Goal: Task Accomplishment & Management: Complete application form

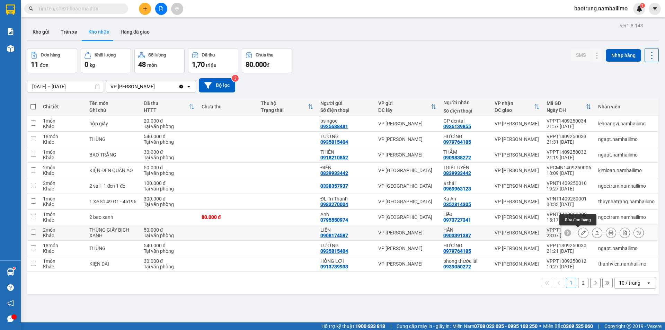
click at [578, 232] on button at bounding box center [583, 233] width 10 height 12
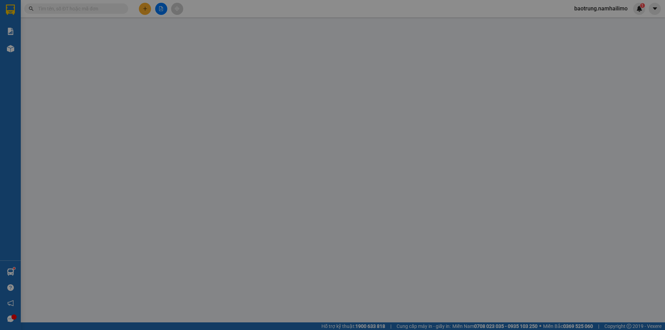
type input "0908174587"
type input "LIÊN"
type input "0903391387"
type input "HÂN"
type input "50.000"
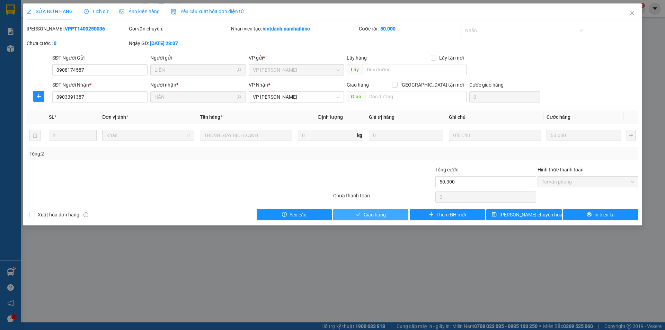
click at [373, 214] on span "Giao hàng" at bounding box center [375, 215] width 22 height 8
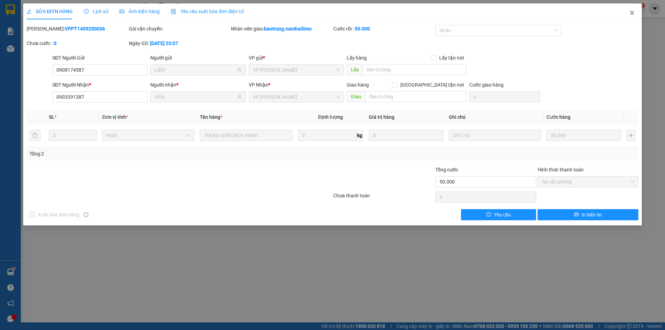
click at [633, 13] on icon "close" at bounding box center [632, 13] width 6 height 6
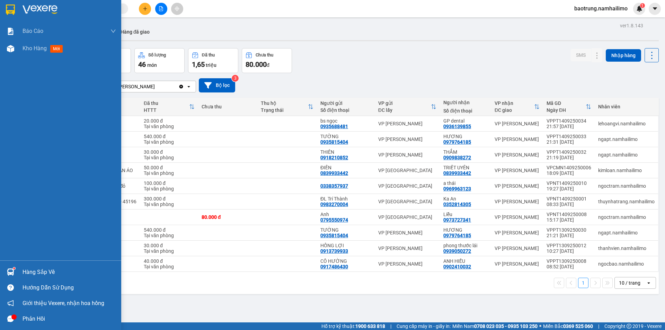
click at [1, 228] on div "Báo cáo Báo cáo dòng tiền (trạm) Doanh số tạo đơn theo VP gửi (trạm) Kho hàng m…" at bounding box center [60, 142] width 121 height 238
click at [36, 271] on div "Hàng sắp về" at bounding box center [70, 272] width 94 height 10
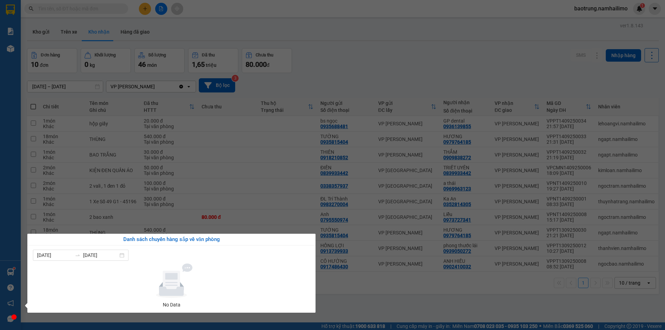
drag, startPoint x: 375, startPoint y: 303, endPoint x: 218, endPoint y: 303, distance: 157.3
click at [366, 303] on section "Kết quả tìm kiếm ( 0 ) Bộ lọc No Data baotrung.namhailimo 1 Báo cáo Báo cáo dòn…" at bounding box center [332, 165] width 665 height 330
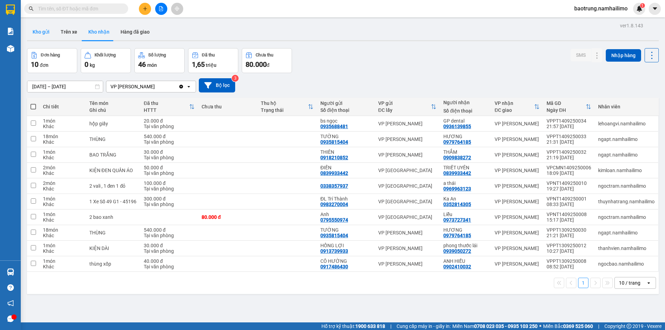
click at [43, 28] on button "Kho gửi" at bounding box center [41, 32] width 28 height 17
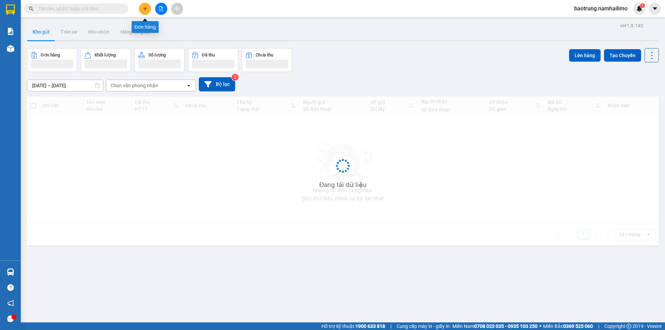
click at [146, 8] on icon "plus" at bounding box center [145, 8] width 5 height 5
click at [55, 7] on input "text" at bounding box center [79, 9] width 82 height 8
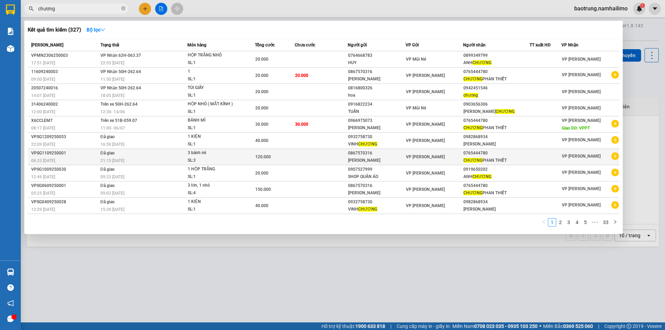
type input "chương"
click at [615, 157] on icon "plus-circle" at bounding box center [615, 156] width 8 height 8
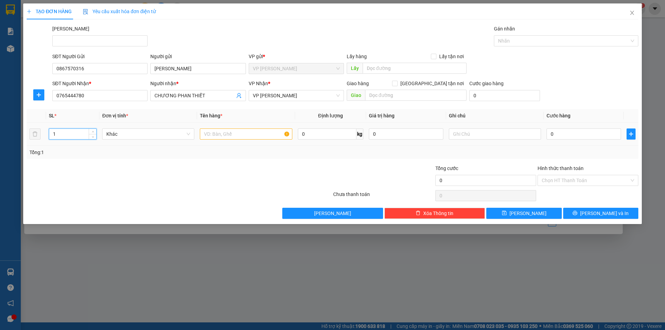
drag, startPoint x: 81, startPoint y: 131, endPoint x: 44, endPoint y: 134, distance: 37.2
click at [44, 134] on tr "1 Khác 0 kg 0 0" at bounding box center [333, 134] width 612 height 23
type input "3"
click at [214, 132] on input "text" at bounding box center [246, 134] width 92 height 11
type input "3 bánh mì"
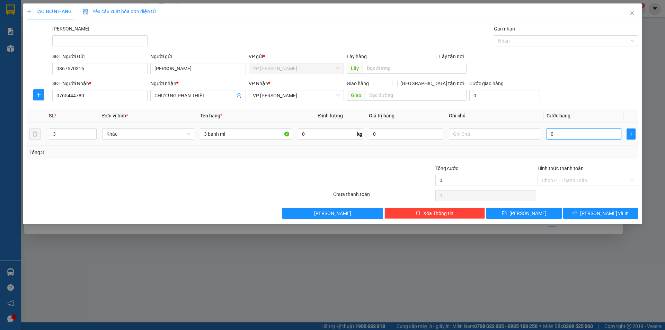
click at [568, 134] on input "0" at bounding box center [584, 134] width 74 height 11
type input "1"
type input "12"
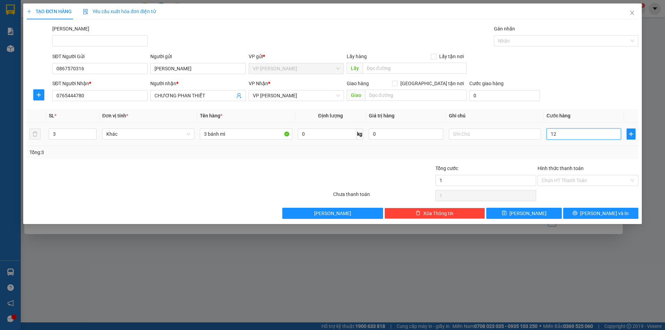
type input "12"
type input "120"
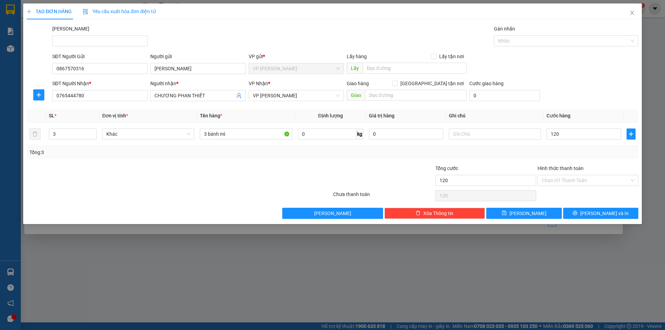
type input "120.000"
drag, startPoint x: 591, startPoint y: 96, endPoint x: 593, endPoint y: 103, distance: 7.6
click at [591, 97] on div "SĐT Người Nhận * 0765444780 Người nhận * CHƯƠNG PHAN THIẾT VP Nhận * VP [PERSON…" at bounding box center [345, 92] width 589 height 24
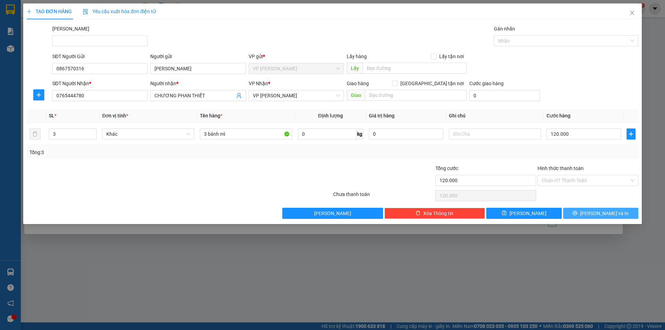
click at [602, 214] on span "[PERSON_NAME] và In" at bounding box center [604, 214] width 48 height 8
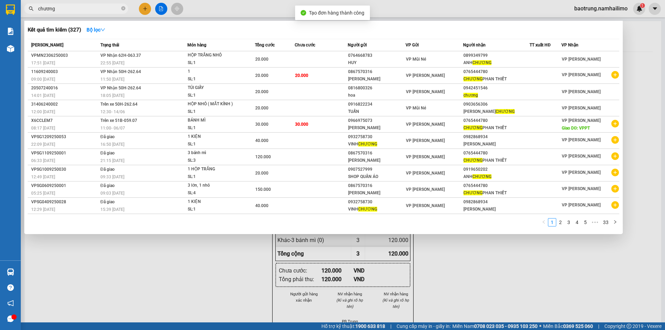
click at [467, 275] on div at bounding box center [332, 165] width 665 height 330
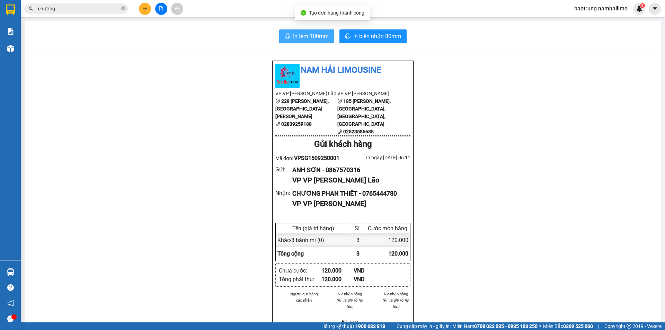
click at [303, 33] on span "In tem 100mm" at bounding box center [311, 36] width 36 height 9
click at [147, 8] on icon "plus" at bounding box center [145, 8] width 5 height 5
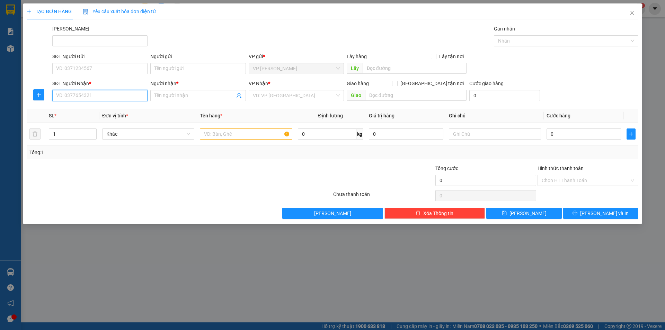
click at [89, 92] on input "SĐT Người Nhận *" at bounding box center [99, 95] width 95 height 11
type input "0918097014"
click at [88, 94] on input "0918097014" at bounding box center [99, 95] width 95 height 11
type input "0918097014"
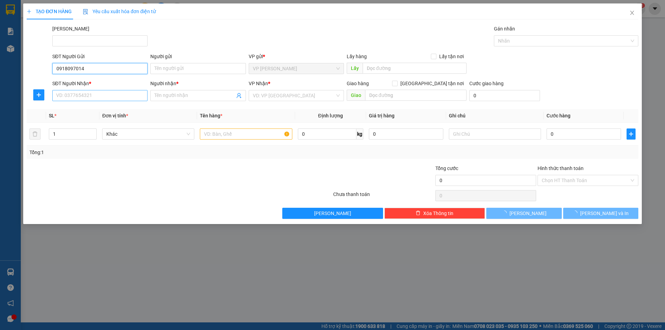
type input "0918097014"
click at [89, 97] on input "SĐT Người Nhận *" at bounding box center [99, 95] width 95 height 11
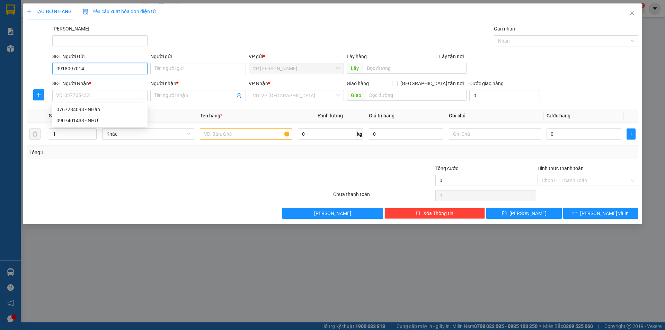
click at [101, 67] on input "0918097014" at bounding box center [99, 68] width 95 height 11
click at [99, 83] on div "0918097014 - Khương" at bounding box center [99, 83] width 87 height 8
type input "Khương"
type input "0767284093"
type input "NHân"
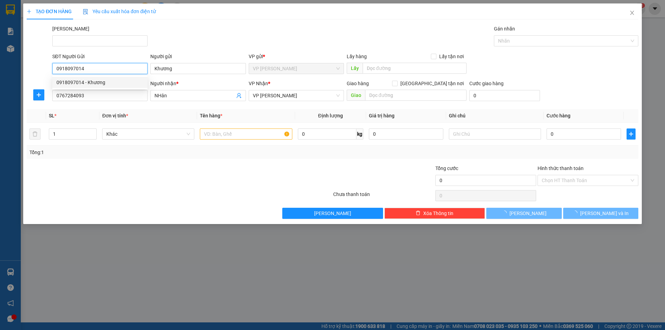
type input "30.000"
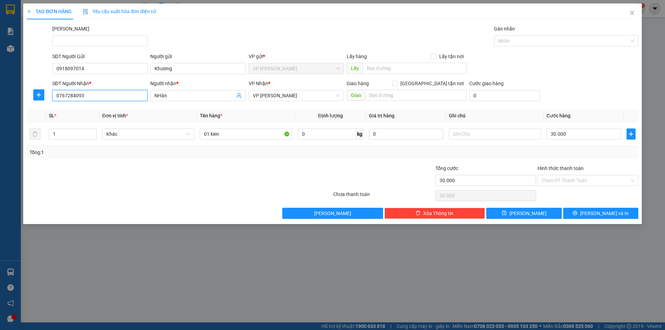
click at [103, 95] on input "0767284093" at bounding box center [99, 95] width 95 height 11
type input "0907401433"
click at [100, 109] on div "0907401433 - NHƯ" at bounding box center [99, 110] width 87 height 8
type input "NHƯ"
type input "20.000"
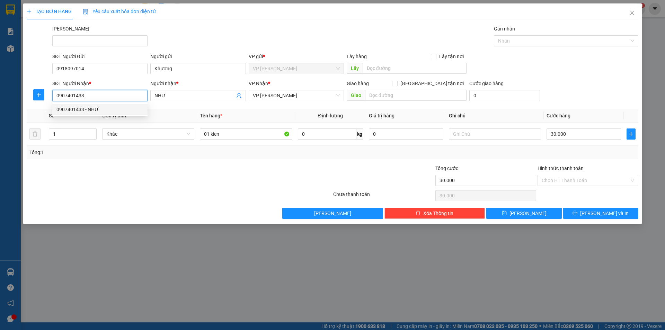
type input "20.000"
type input "0907401433"
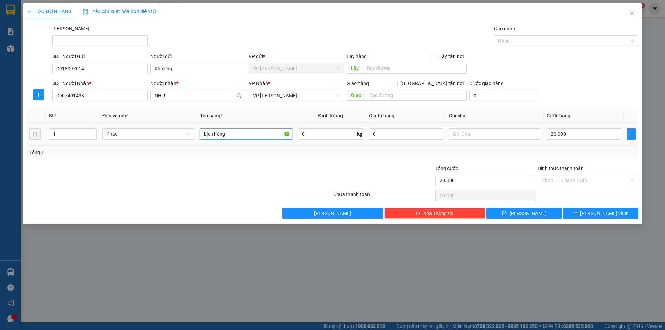
click at [245, 130] on input "bịch hồng" at bounding box center [246, 134] width 92 height 11
type input "k"
type input "thùng giấy"
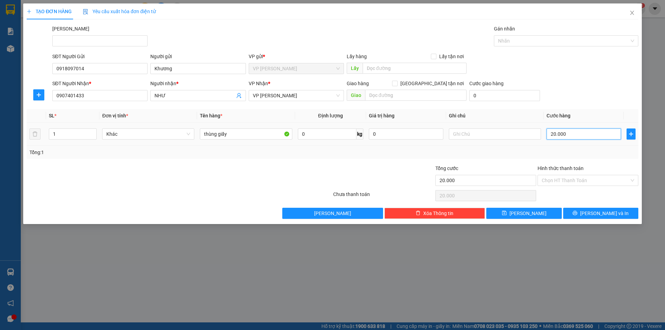
click at [583, 139] on input "20.000" at bounding box center [584, 134] width 74 height 11
type input "3"
type input "30"
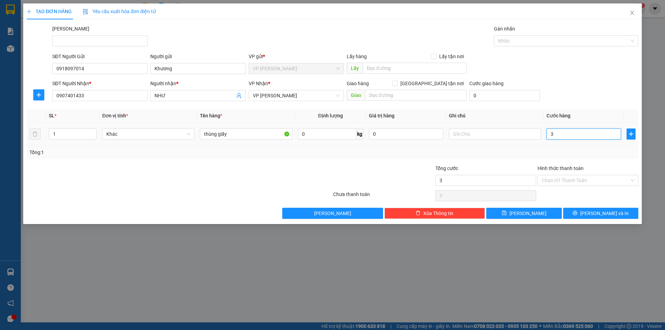
type input "30"
type input "30.000"
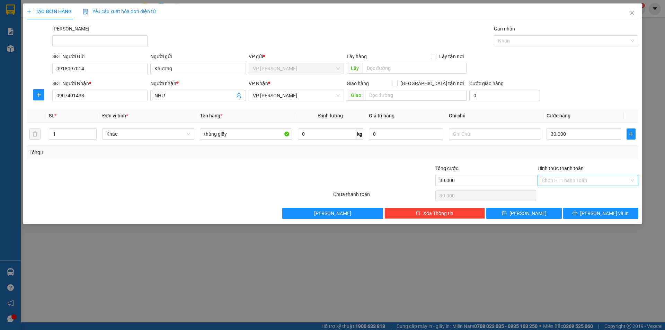
drag, startPoint x: 591, startPoint y: 153, endPoint x: 601, endPoint y: 176, distance: 24.7
click at [591, 153] on div "Tổng: 1" at bounding box center [332, 153] width 606 height 8
click at [593, 180] on input "Hình thức thanh toán" at bounding box center [586, 180] width 88 height 10
drag, startPoint x: 583, startPoint y: 191, endPoint x: 591, endPoint y: 201, distance: 12.4
click at [583, 191] on div "Tại văn phòng" at bounding box center [588, 195] width 92 height 8
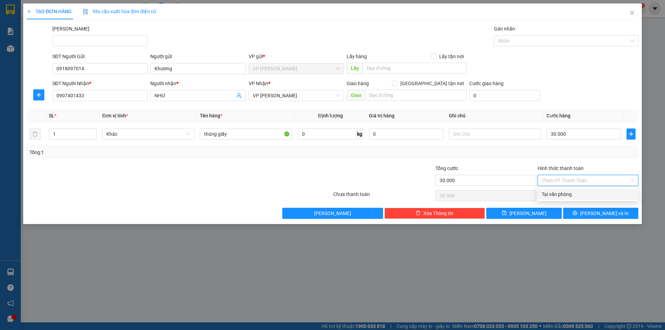
type input "0"
click at [593, 216] on button "[PERSON_NAME] và In" at bounding box center [600, 213] width 75 height 11
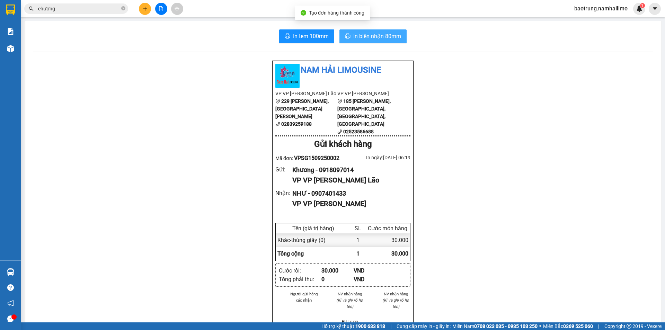
click at [383, 36] on span "In biên nhận 80mm" at bounding box center [377, 36] width 48 height 9
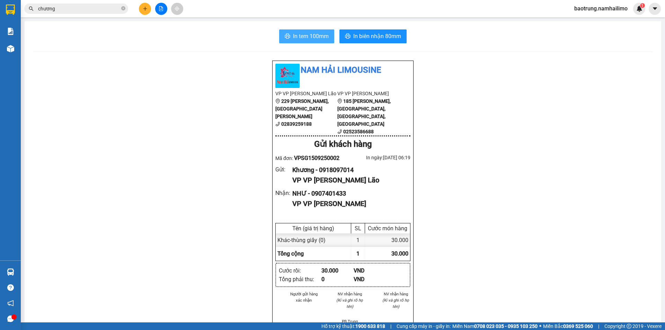
drag, startPoint x: 303, startPoint y: 41, endPoint x: 321, endPoint y: 44, distance: 17.7
click at [303, 41] on button "In tem 100mm" at bounding box center [306, 36] width 55 height 14
drag, startPoint x: 157, startPoint y: 117, endPoint x: 141, endPoint y: 121, distance: 16.9
